Goal: Communication & Community: Share content

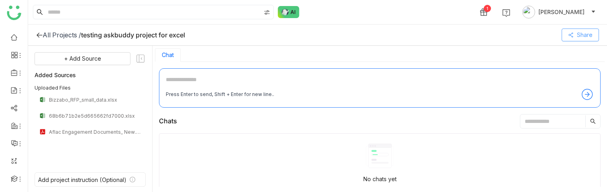
click at [585, 35] on span "Share" at bounding box center [585, 34] width 16 height 9
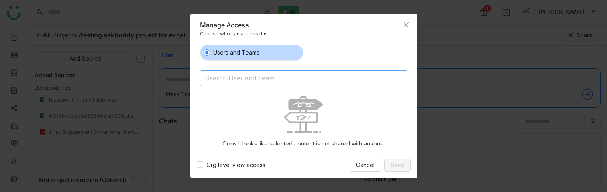
click at [244, 79] on input at bounding box center [283, 79] width 156 height 13
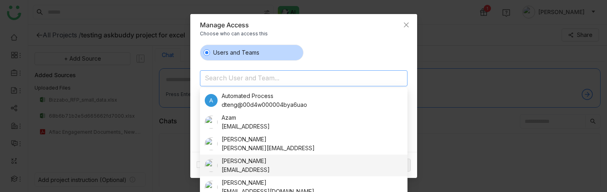
click at [255, 165] on div "[PERSON_NAME]" at bounding box center [245, 160] width 48 height 9
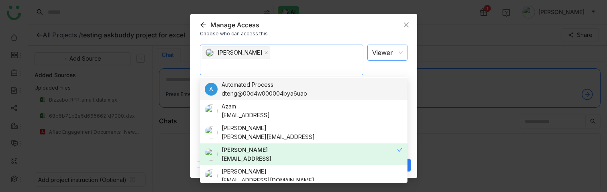
click at [384, 53] on nz-select-item "Viewer" at bounding box center [387, 52] width 30 height 15
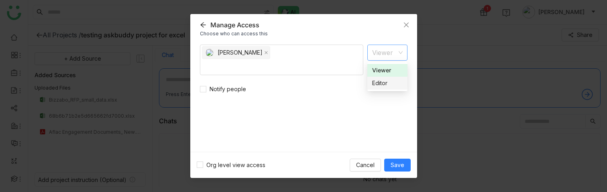
click at [384, 83] on div "Editor" at bounding box center [387, 83] width 30 height 9
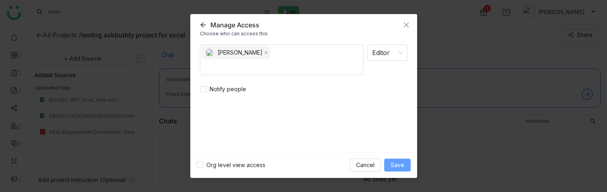
click at [393, 162] on span "Save" at bounding box center [397, 164] width 14 height 9
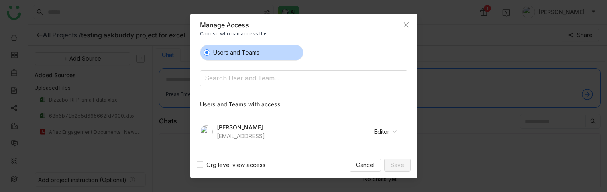
click at [448, 42] on nz-modal-container "Manage Access Choose who can access this Users and Teams Search User and Team..…" at bounding box center [303, 96] width 607 height 192
